Goal: Transaction & Acquisition: Purchase product/service

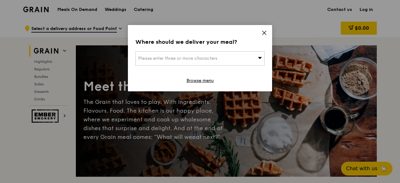
click at [240, 59] on div "Please enter three or more characters" at bounding box center [199, 58] width 129 height 14
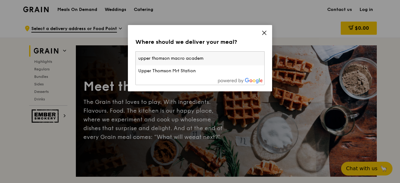
type input "upper thomson macro academy"
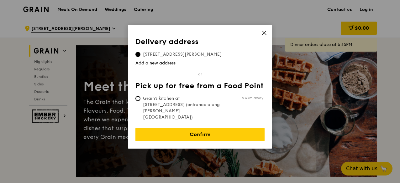
click at [166, 56] on span "[STREET_ADDRESS][PERSON_NAME]" at bounding box center [182, 54] width 94 height 6
click at [140, 56] on input "[STREET_ADDRESS][PERSON_NAME]" at bounding box center [137, 54] width 5 height 5
click at [166, 64] on link "Add a new address" at bounding box center [199, 63] width 129 height 6
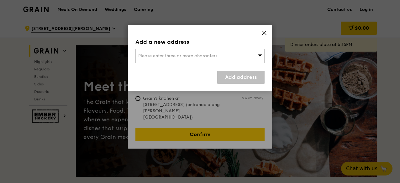
click at [191, 56] on span "Please enter three or more characters" at bounding box center [177, 55] width 79 height 5
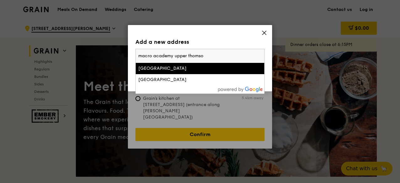
type input "macro academy upper thomson"
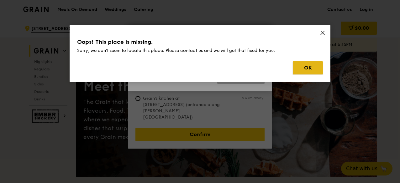
click at [310, 73] on button "OK" at bounding box center [308, 67] width 30 height 13
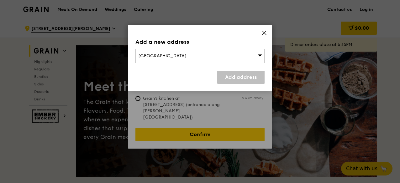
click at [192, 57] on div "[GEOGRAPHIC_DATA]" at bounding box center [199, 56] width 129 height 14
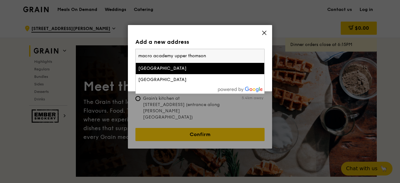
type input "[STREET_ADDRESS]"
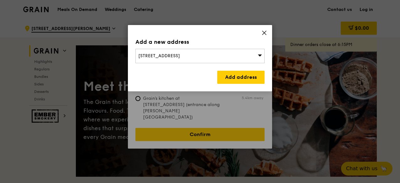
click at [180, 55] on span "[STREET_ADDRESS]" at bounding box center [159, 55] width 42 height 5
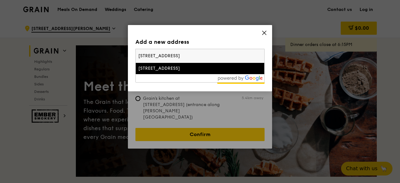
click at [197, 59] on input "[STREET_ADDRESS]" at bounding box center [200, 56] width 129 height 14
drag, startPoint x: 217, startPoint y: 56, endPoint x: 131, endPoint y: 57, distance: 86.5
click at [131, 57] on div "Add a new address [STREET_ADDRESS] [STREET_ADDRESS] [STREET_ADDRESS] Add address" at bounding box center [200, 58] width 144 height 66
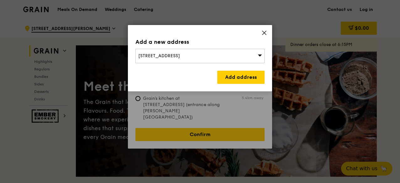
click at [163, 55] on span "[STREET_ADDRESS]" at bounding box center [159, 55] width 42 height 5
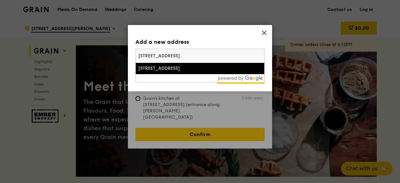
drag, startPoint x: 217, startPoint y: 57, endPoint x: 141, endPoint y: 59, distance: 76.2
click at [141, 59] on input "[STREET_ADDRESS]" at bounding box center [200, 56] width 129 height 14
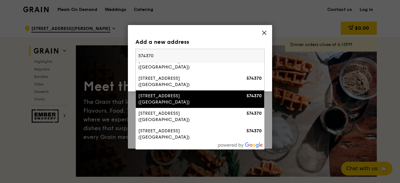
scroll to position [231, 0]
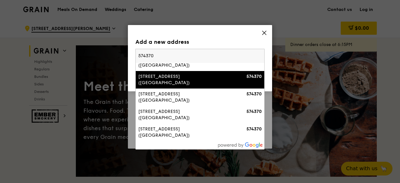
paste input "[STREET_ADDRESS]"
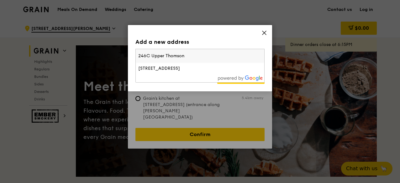
paste input "R"
paste input "574370"
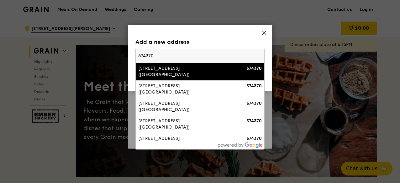
type input "574370"
click at [178, 68] on div "[STREET_ADDRESS] ([GEOGRAPHIC_DATA])" at bounding box center [184, 72] width 93 height 13
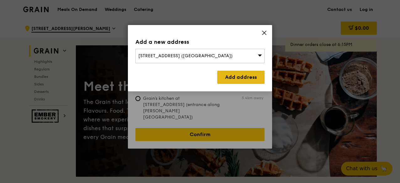
click at [233, 76] on link "Add address" at bounding box center [240, 77] width 47 height 13
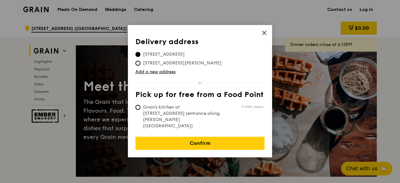
click at [192, 58] on span "[STREET_ADDRESS]" at bounding box center [163, 54] width 57 height 6
click at [140, 57] on input "[STREET_ADDRESS]" at bounding box center [137, 54] width 5 height 5
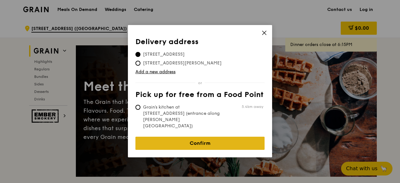
click at [204, 138] on link "Confirm" at bounding box center [199, 143] width 129 height 13
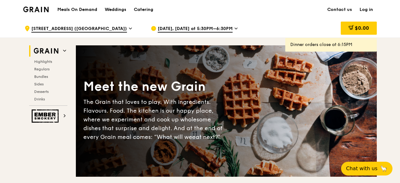
click at [112, 26] on span "[STREET_ADDRESS] ([GEOGRAPHIC_DATA])" at bounding box center [79, 29] width 96 height 7
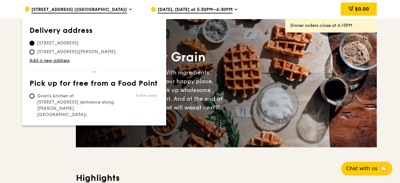
scroll to position [29, 0]
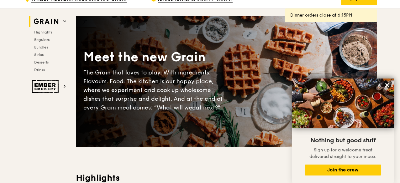
scroll to position [3, 0]
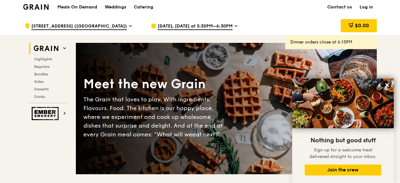
click at [200, 23] on span "[DATE], [DATE] at 5:30PM–6:30PM" at bounding box center [195, 26] width 75 height 7
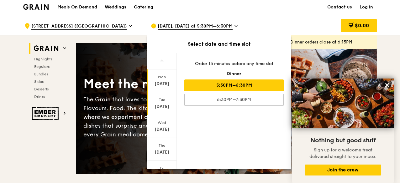
scroll to position [75, 0]
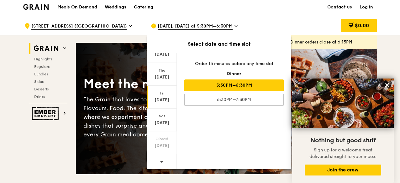
click at [166, 92] on div "Fri" at bounding box center [162, 93] width 28 height 5
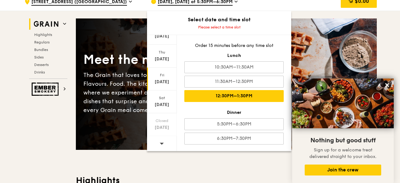
scroll to position [11, 0]
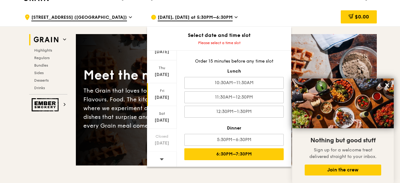
click at [218, 155] on div "6:30PM–7:30PM" at bounding box center [233, 155] width 99 height 12
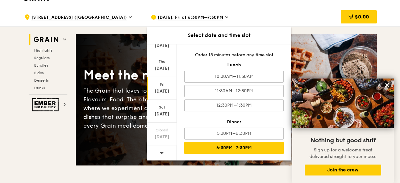
click at [134, 26] on div ".cls-1 { fill: none; stroke: #fff; stroke-linecap: round; stroke-linejoin: roun…" at bounding box center [82, 17] width 116 height 19
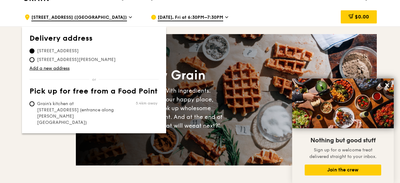
click at [281, 21] on div "$0.00" at bounding box center [326, 17] width 101 height 19
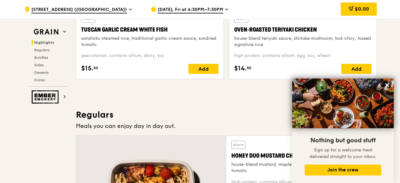
scroll to position [329, 0]
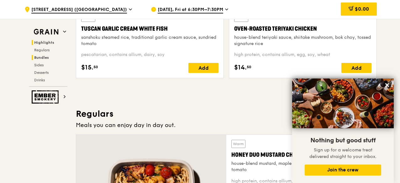
click at [45, 56] on span "Bundles" at bounding box center [41, 57] width 15 height 4
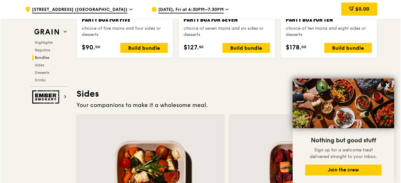
scroll to position [1333, 0]
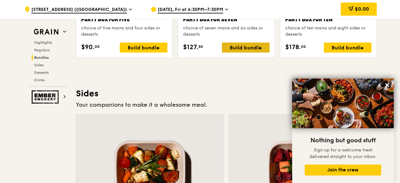
click at [251, 43] on div "Build bundle" at bounding box center [246, 48] width 48 height 10
